Goal: Navigation & Orientation: Go to known website

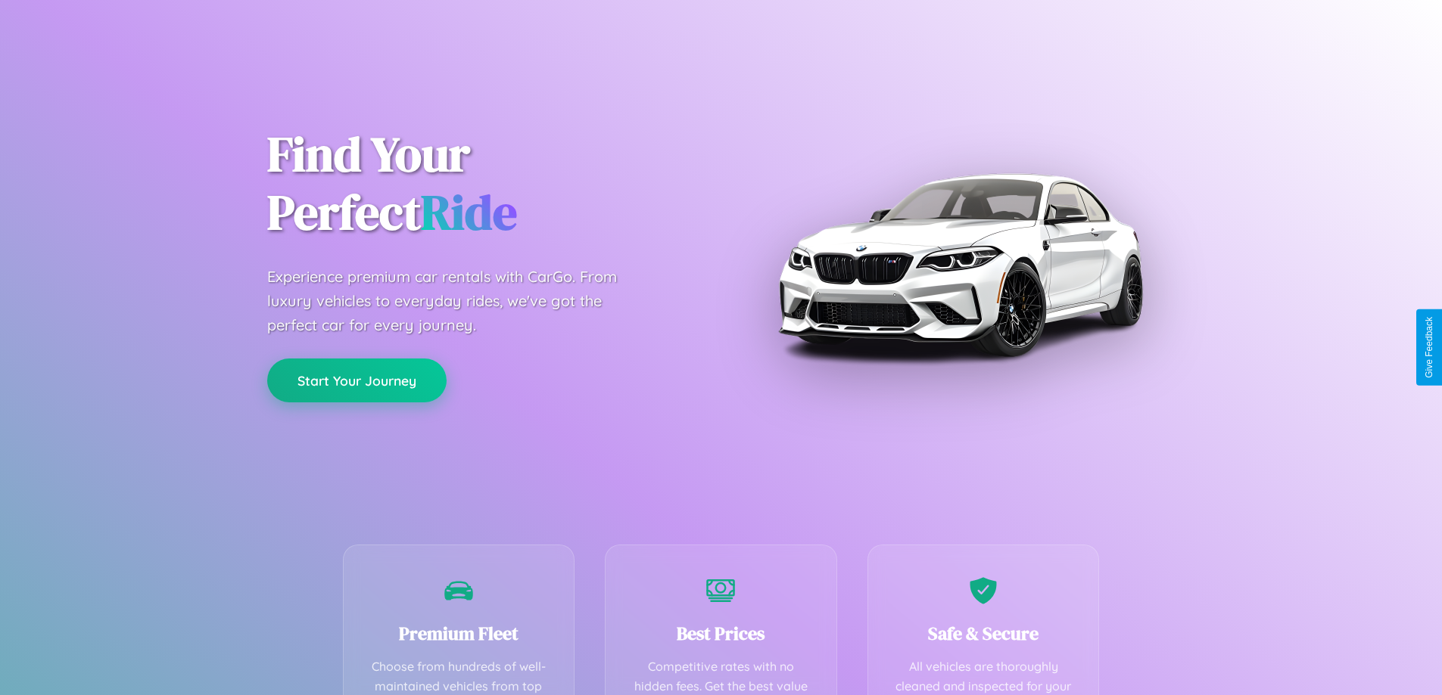
click at [356, 380] on button "Start Your Journey" at bounding box center [356, 381] width 179 height 44
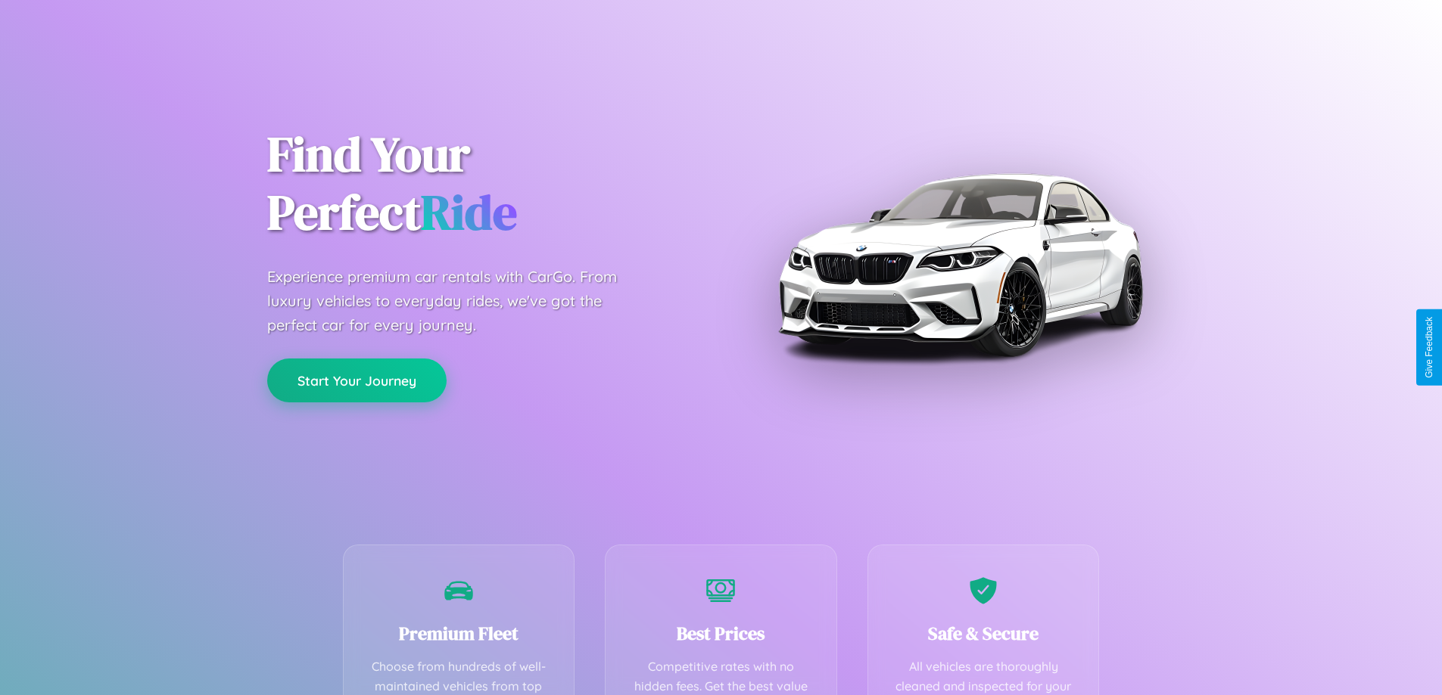
click at [356, 380] on button "Start Your Journey" at bounding box center [356, 381] width 179 height 44
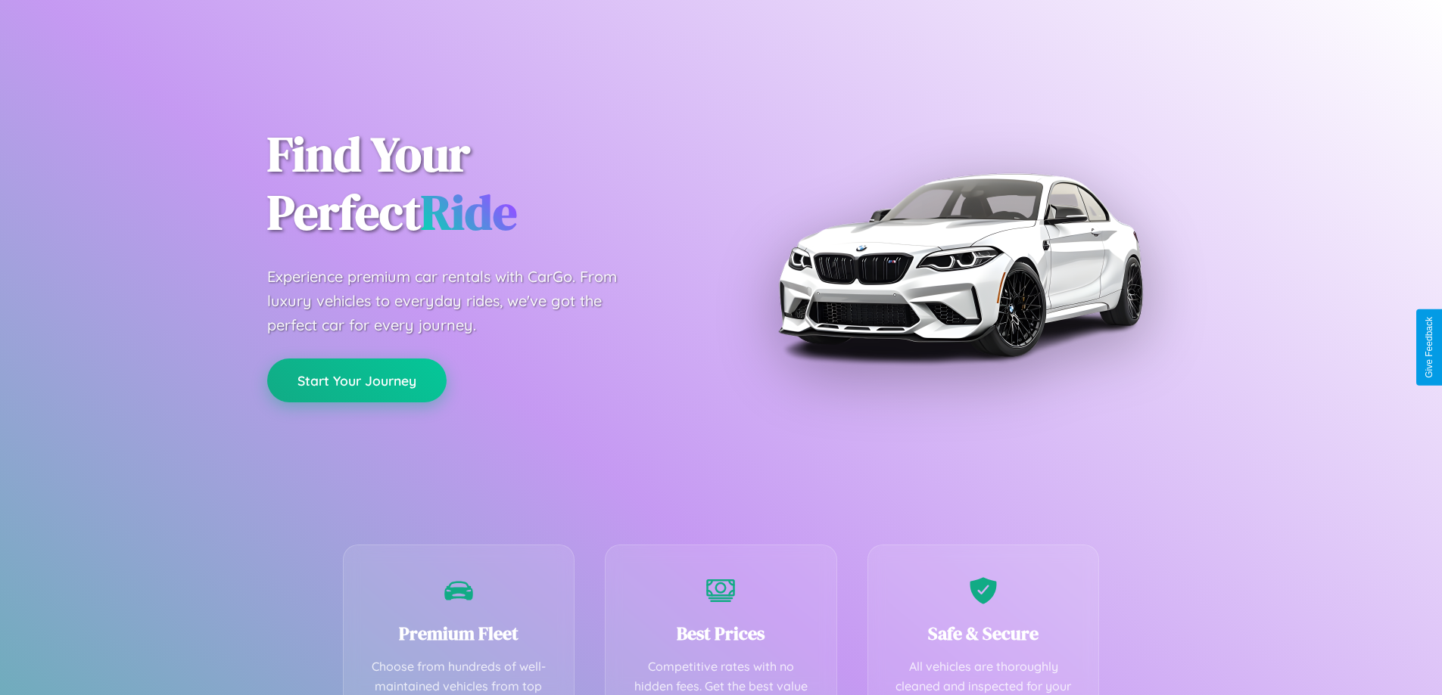
click at [356, 380] on button "Start Your Journey" at bounding box center [356, 381] width 179 height 44
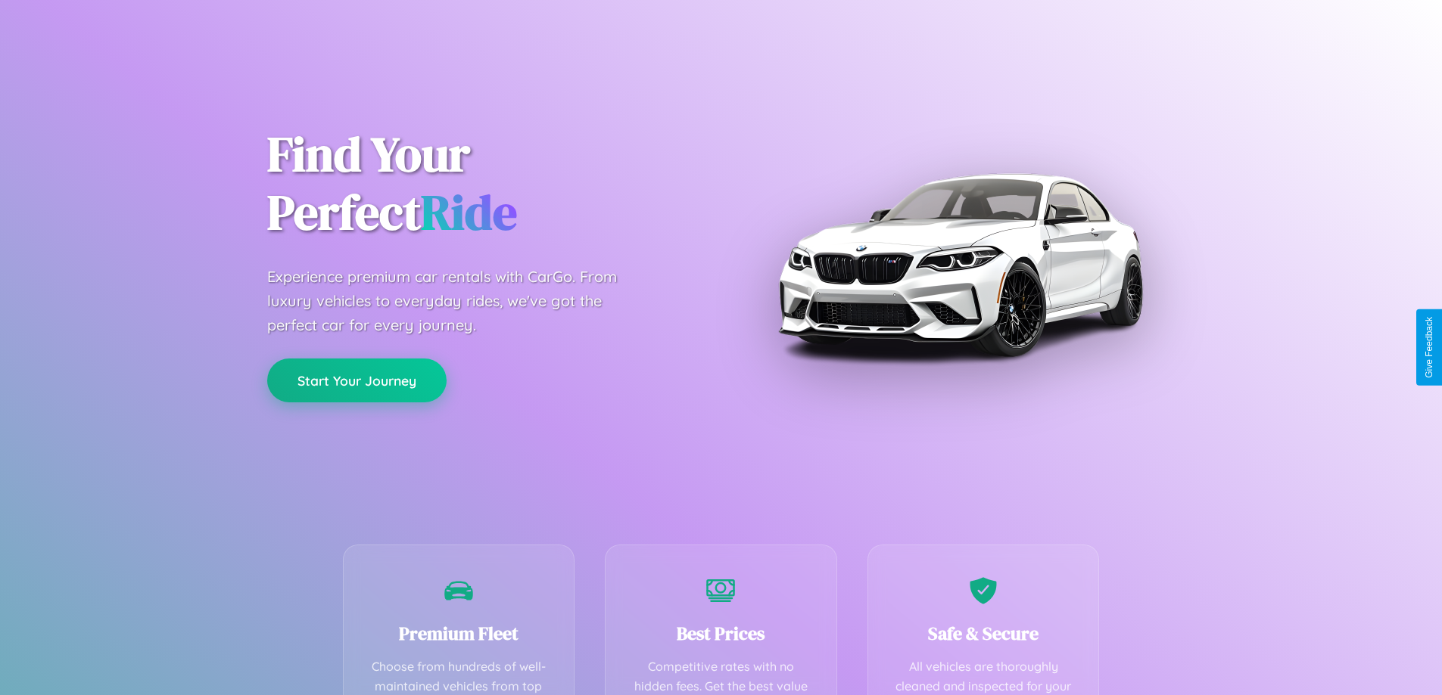
click at [356, 380] on button "Start Your Journey" at bounding box center [356, 381] width 179 height 44
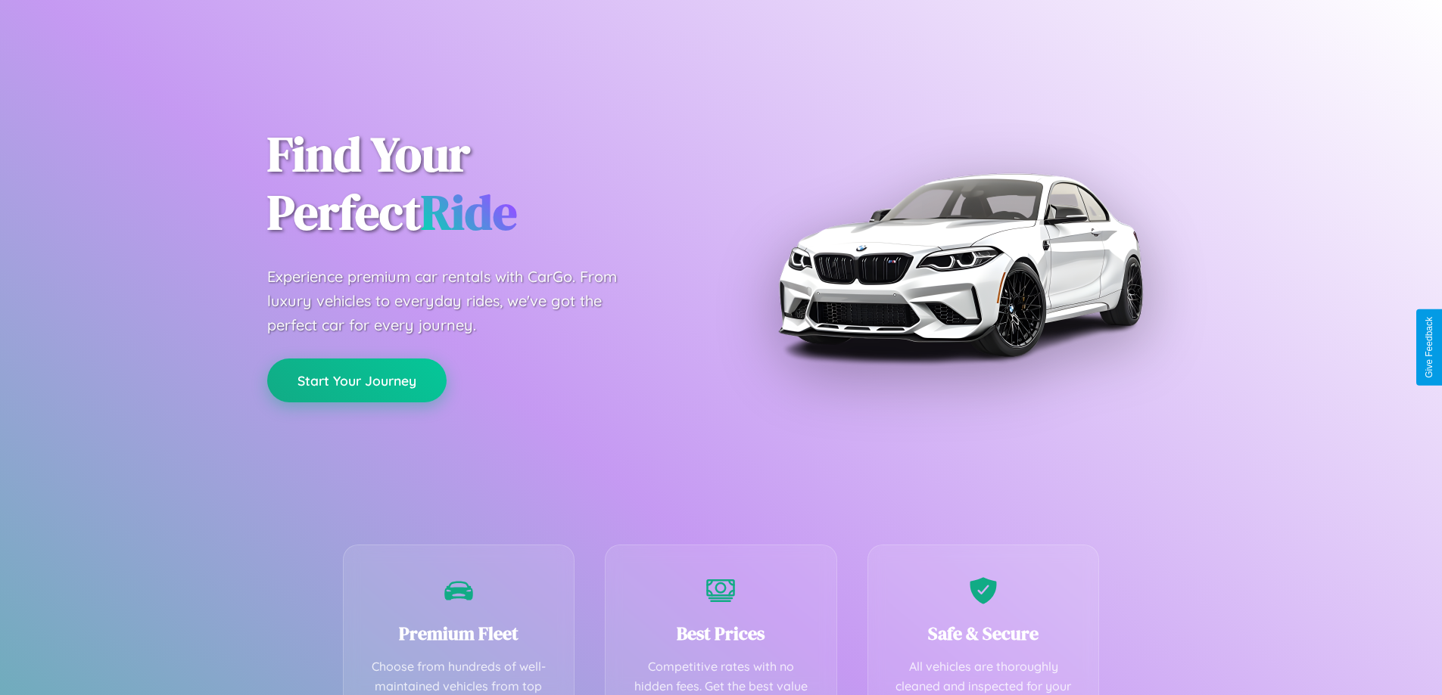
click at [356, 380] on button "Start Your Journey" at bounding box center [356, 381] width 179 height 44
